Goal: Transaction & Acquisition: Subscribe to service/newsletter

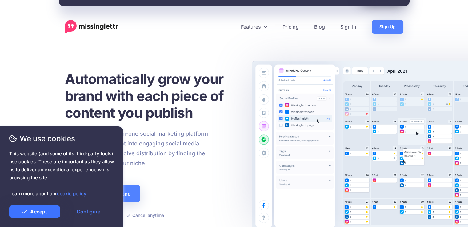
click at [36, 209] on link "Accept" at bounding box center [34, 211] width 51 height 12
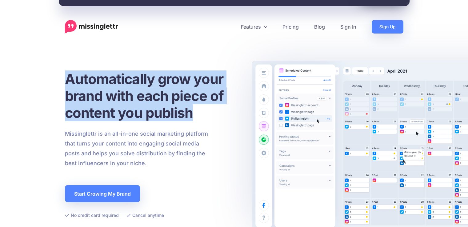
drag, startPoint x: 106, startPoint y: 94, endPoint x: 203, endPoint y: 113, distance: 98.3
click at [203, 113] on div "Automatically grow your brand with each piece of content you publish Missinglet…" at bounding box center [234, 177] width 351 height 232
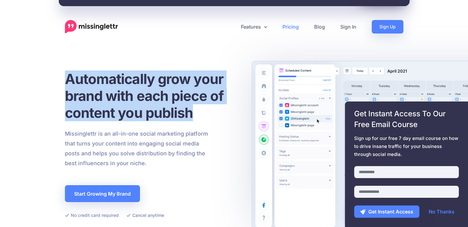
click at [288, 27] on link "Pricing" at bounding box center [291, 27] width 32 height 14
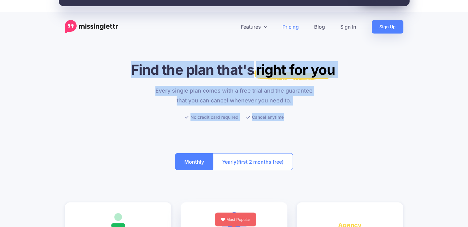
drag, startPoint x: 190, startPoint y: 88, endPoint x: 301, endPoint y: 117, distance: 114.7
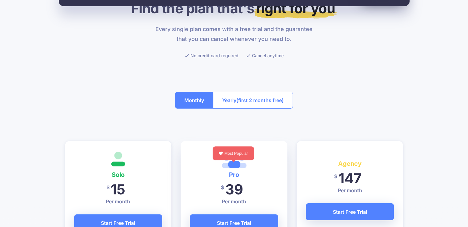
click at [400, 82] on div "Monthly Yearly (first 2 months free)" at bounding box center [234, 99] width 338 height 35
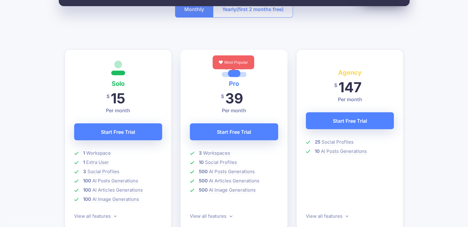
scroll to position [154, 0]
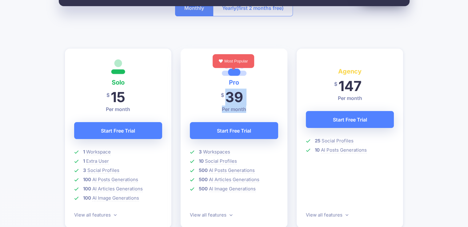
drag, startPoint x: 247, startPoint y: 100, endPoint x: 268, endPoint y: 110, distance: 23.3
click at [268, 110] on div "Pro $ 32 39 Per month (billed yearly at $390) Start Free Trial" at bounding box center [234, 103] width 88 height 90
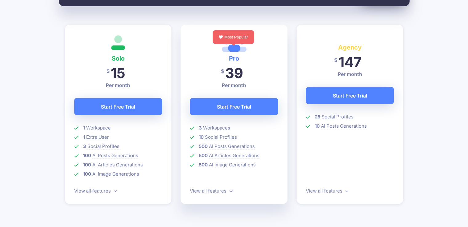
scroll to position [215, 0]
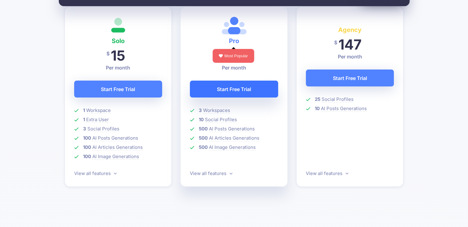
scroll to position [184, 0]
